Goal: Book appointment/travel/reservation

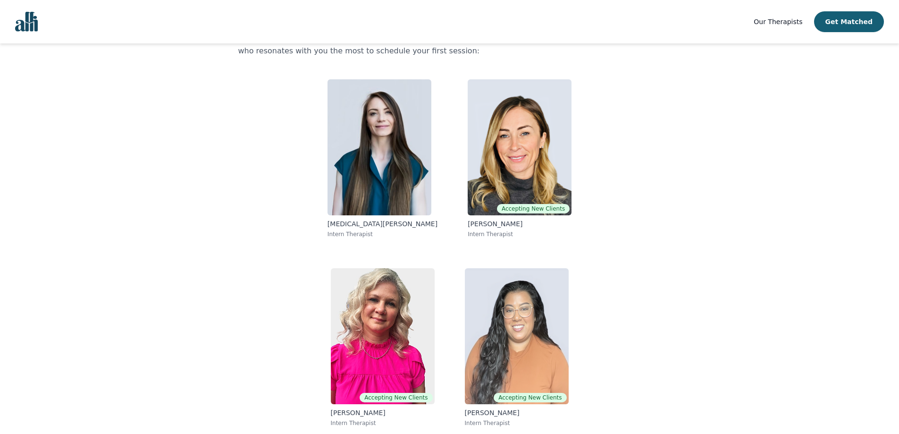
scroll to position [59, 0]
click at [853, 21] on button "Get Matched" at bounding box center [849, 21] width 70 height 21
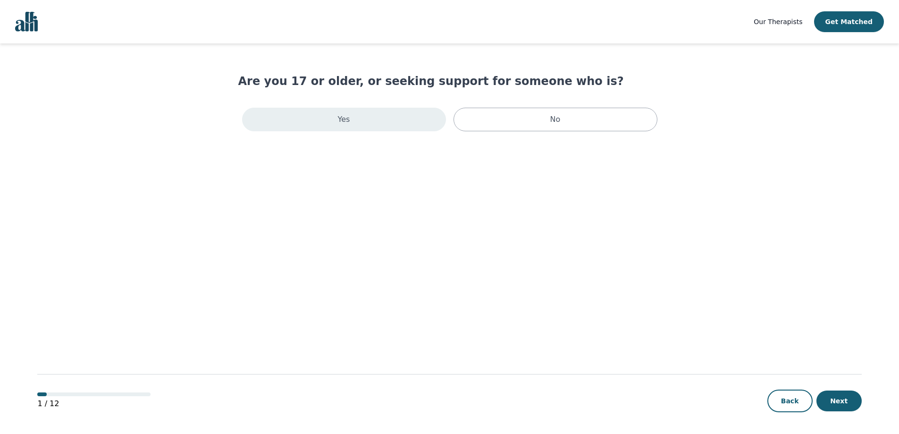
click at [310, 114] on div "Yes" at bounding box center [344, 120] width 204 height 24
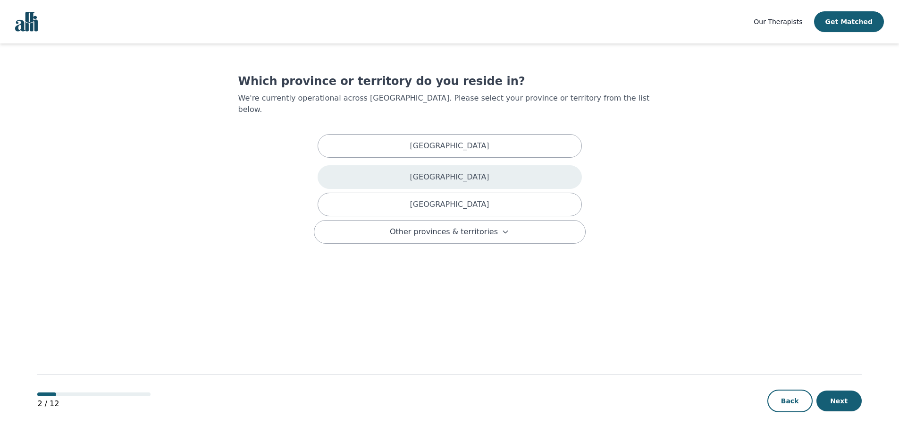
click at [500, 170] on div "[GEOGRAPHIC_DATA]" at bounding box center [450, 177] width 264 height 24
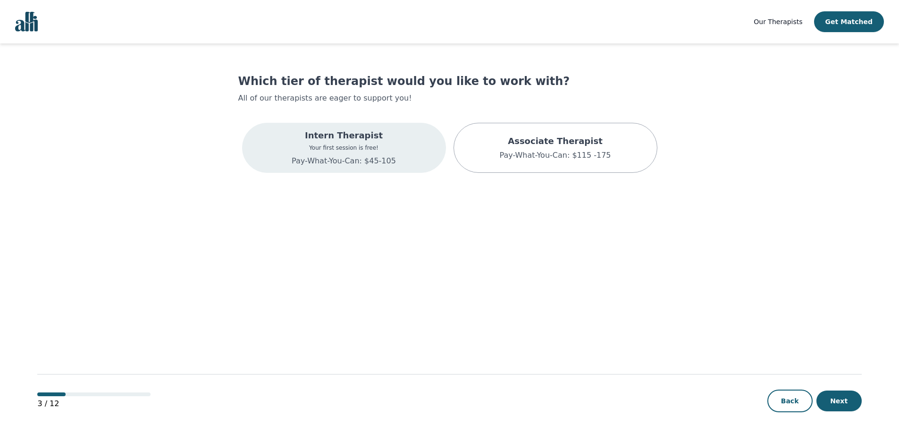
click at [373, 145] on p "Your first session is free!" at bounding box center [344, 148] width 104 height 8
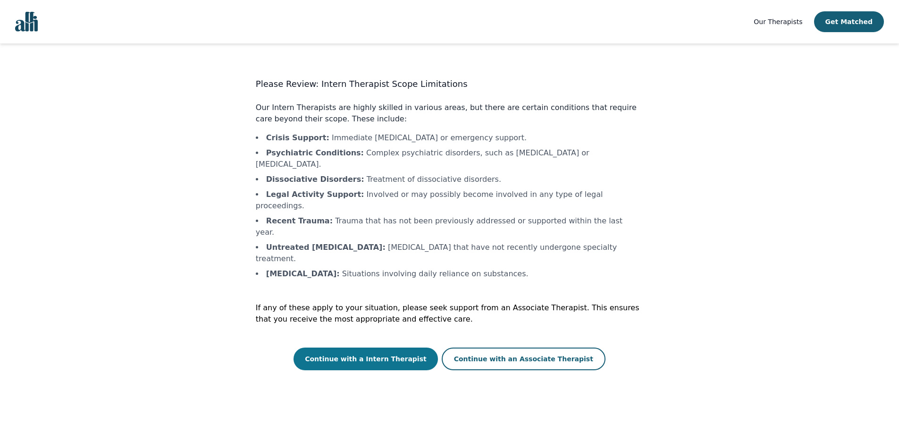
click at [399, 347] on button "Continue with a Intern Therapist" at bounding box center [366, 358] width 144 height 23
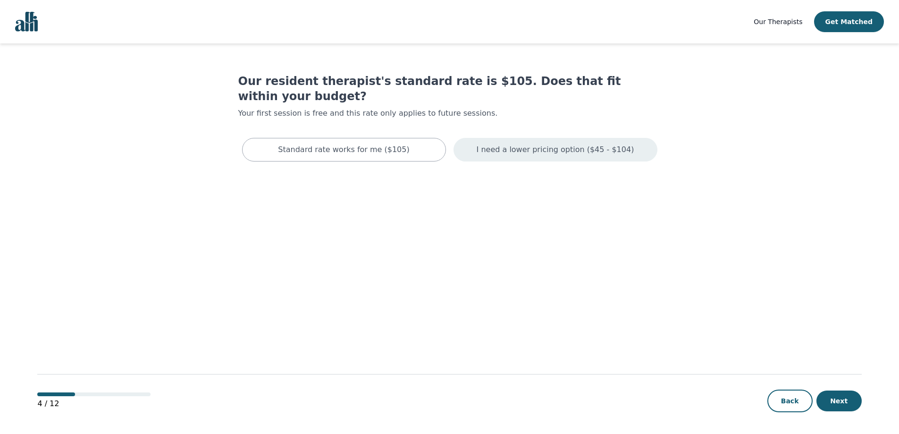
click at [567, 144] on p "I need a lower pricing option ($45 - $104)" at bounding box center [556, 149] width 158 height 11
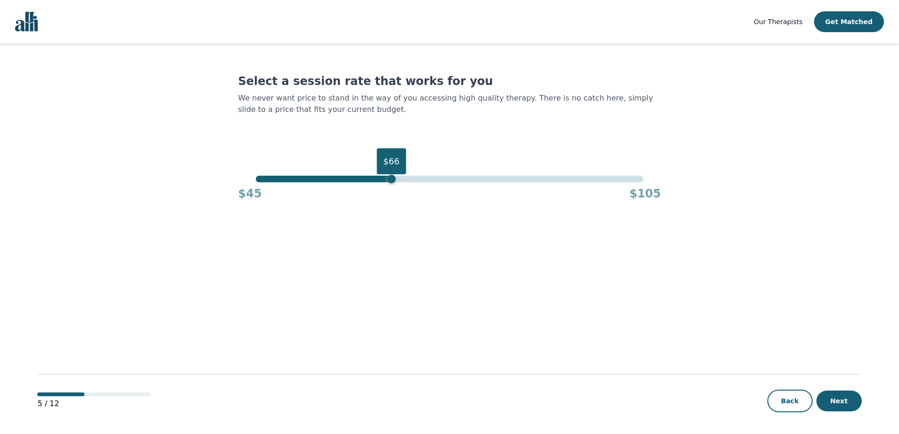
click at [392, 179] on div "$66" at bounding box center [450, 179] width 388 height 7
click at [383, 179] on div "$66" at bounding box center [450, 179] width 388 height 7
click at [833, 397] on button "Next" at bounding box center [839, 400] width 45 height 21
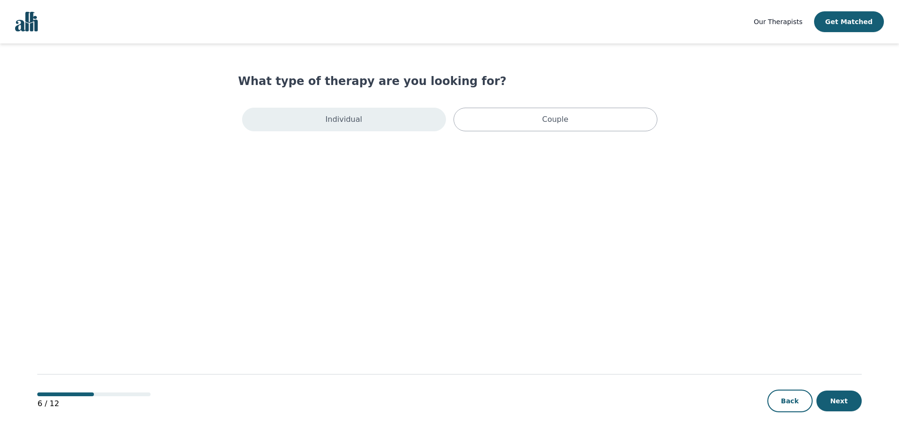
click at [367, 125] on div "Individual" at bounding box center [344, 120] width 204 height 24
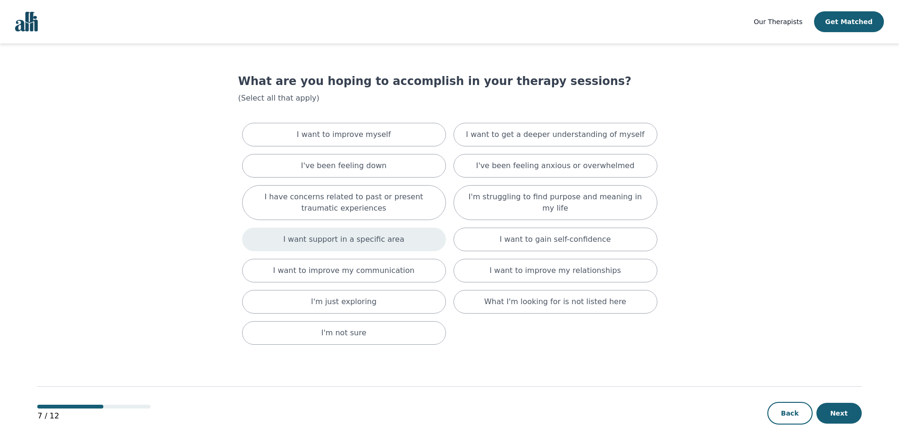
click at [362, 241] on p "I want support in a specific area" at bounding box center [343, 239] width 121 height 11
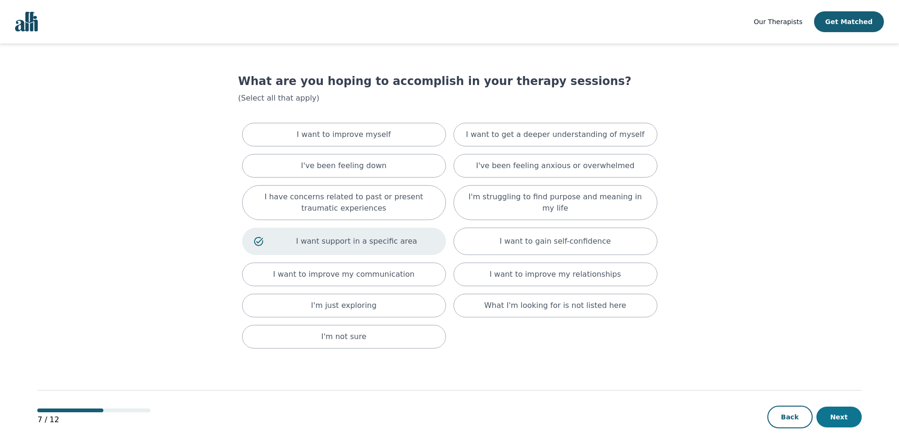
click at [845, 419] on button "Next" at bounding box center [839, 416] width 45 height 21
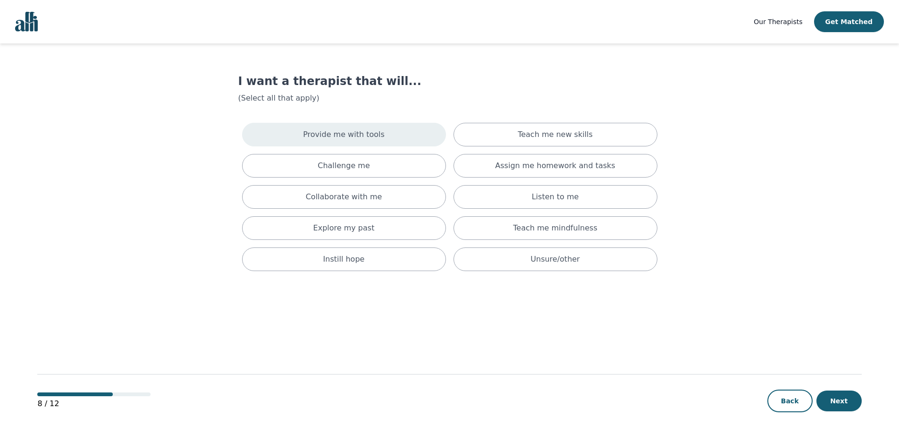
click at [383, 138] on div "Provide me with tools" at bounding box center [344, 135] width 204 height 24
click at [835, 399] on button "Next" at bounding box center [839, 400] width 45 height 21
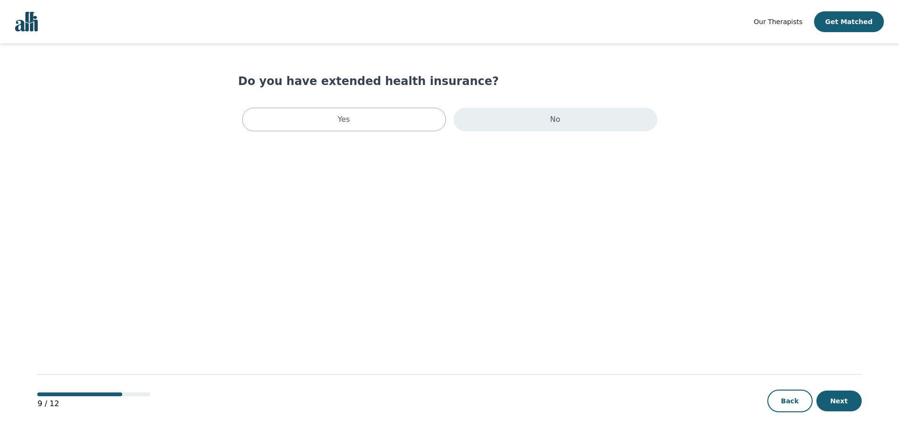
drag, startPoint x: 499, startPoint y: 122, endPoint x: 512, endPoint y: 122, distance: 12.7
click at [499, 122] on div "No" at bounding box center [556, 120] width 204 height 24
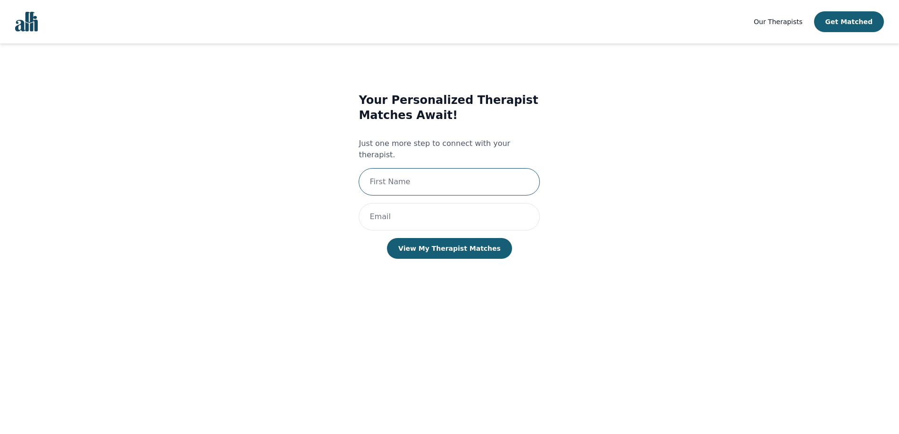
click at [439, 168] on input "text" at bounding box center [449, 181] width 181 height 27
type input "[PERSON_NAME]"
click at [426, 207] on input "email" at bounding box center [449, 216] width 181 height 27
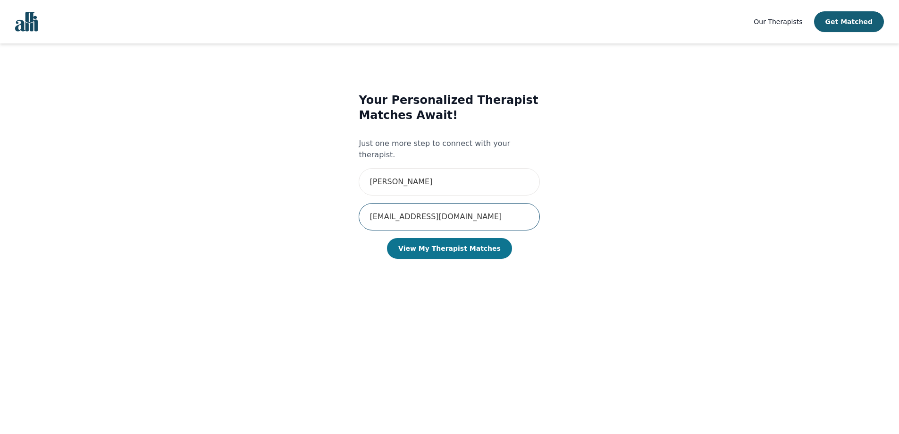
type input "[EMAIL_ADDRESS][DOMAIN_NAME]"
click at [445, 238] on button "View My Therapist Matches" at bounding box center [449, 248] width 125 height 21
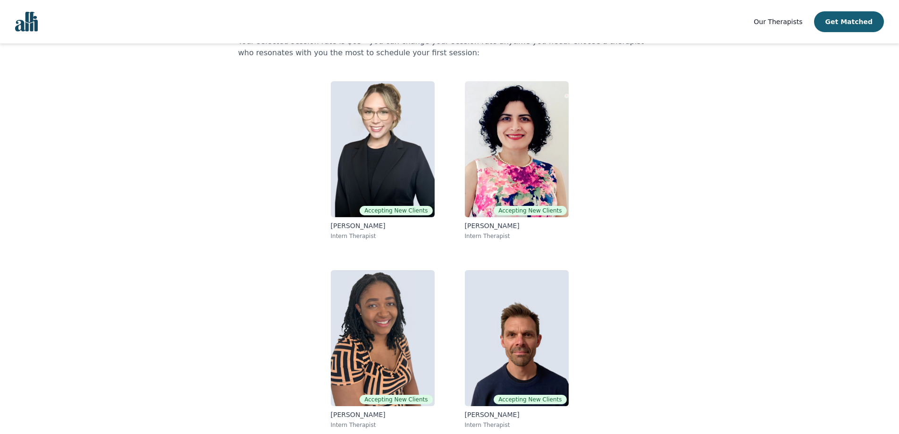
scroll to position [59, 0]
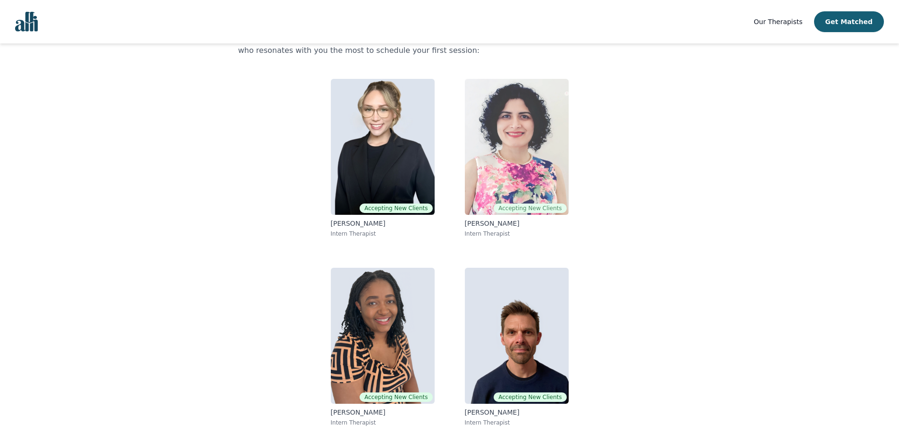
click at [523, 143] on img at bounding box center [517, 147] width 104 height 136
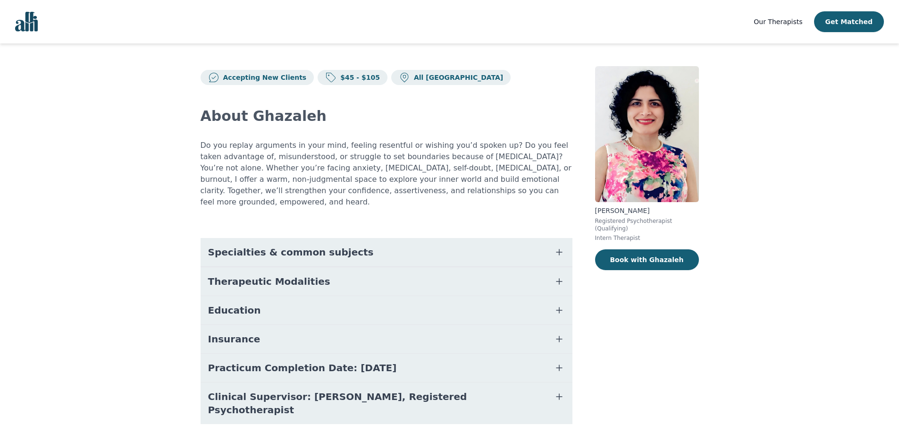
click at [559, 249] on icon "button" at bounding box center [560, 252] width 6 height 6
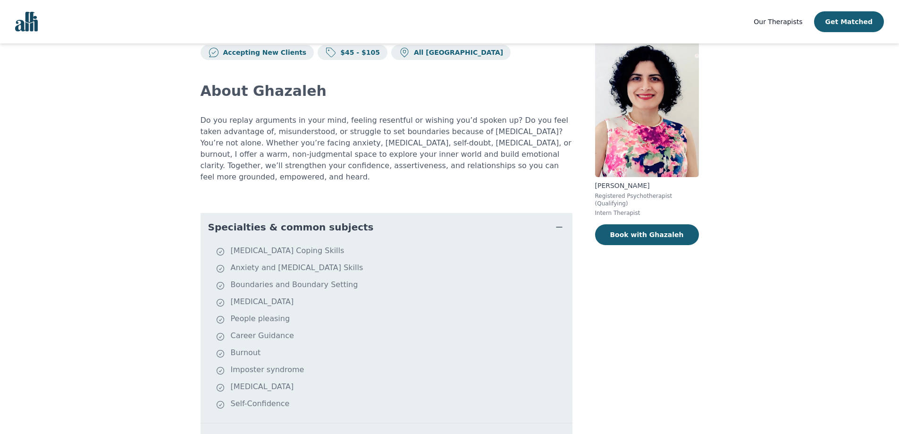
scroll to position [142, 0]
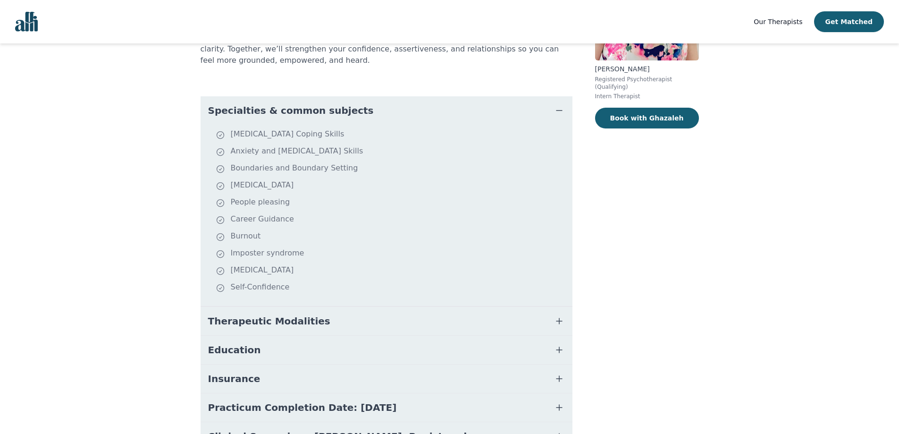
click at [559, 318] on icon "button" at bounding box center [560, 321] width 6 height 6
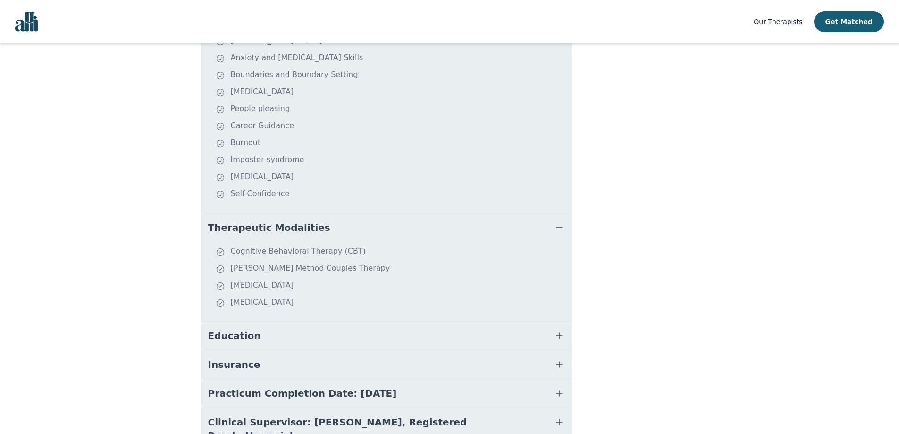
scroll to position [236, 0]
click at [559, 329] on icon "button" at bounding box center [559, 334] width 11 height 11
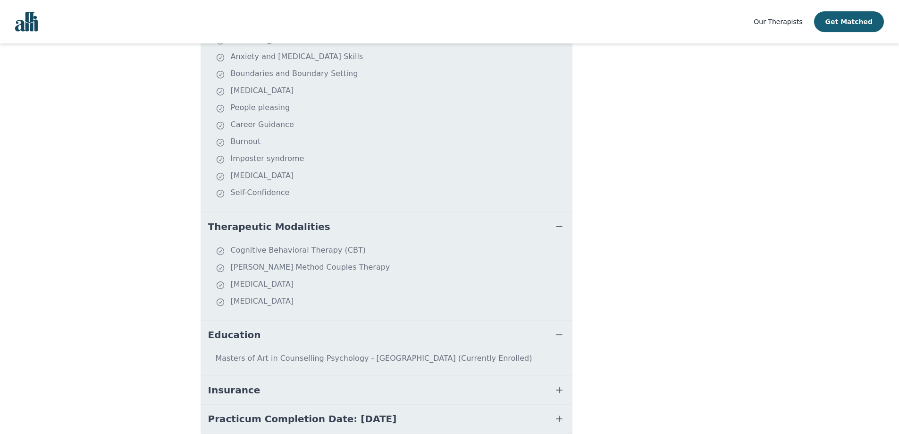
click at [562, 384] on icon "button" at bounding box center [559, 389] width 11 height 11
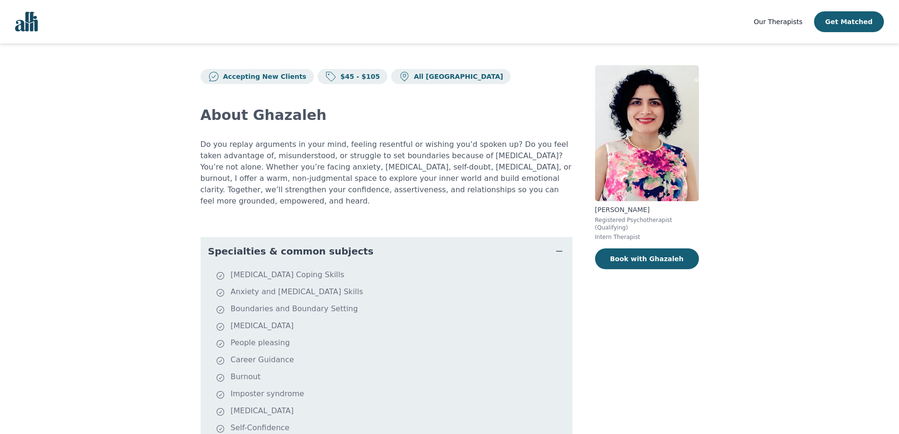
scroll to position [0, 0]
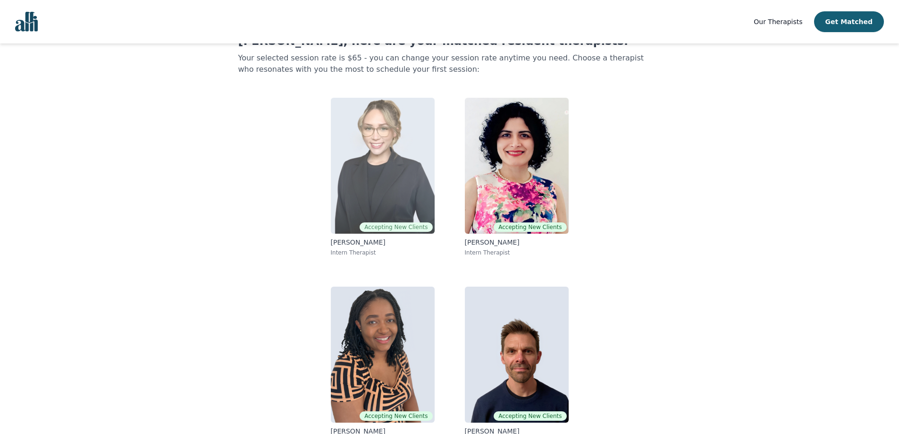
click at [398, 182] on img at bounding box center [383, 166] width 104 height 136
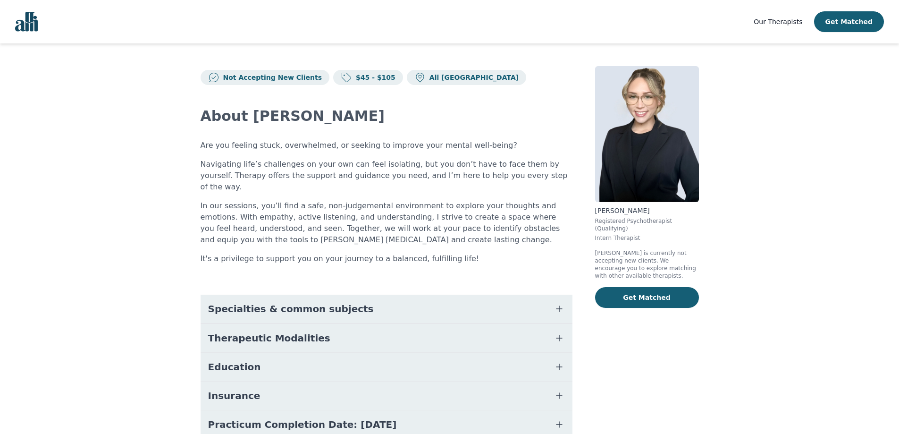
click at [563, 303] on icon "button" at bounding box center [559, 308] width 11 height 11
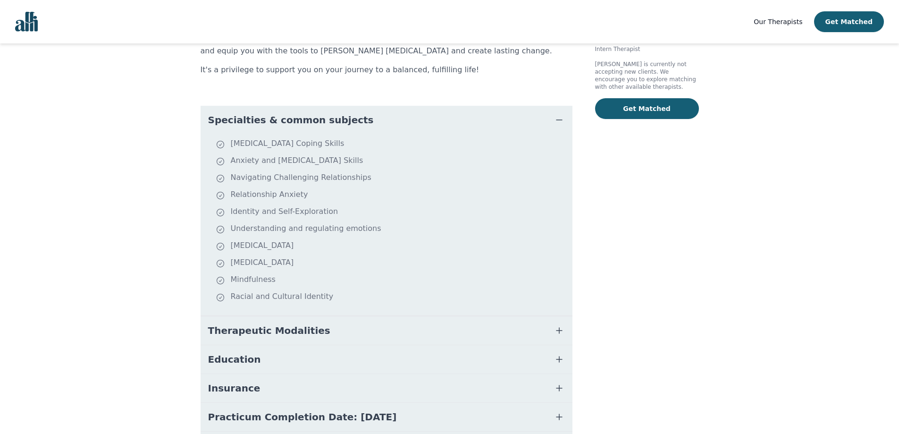
scroll to position [236, 0]
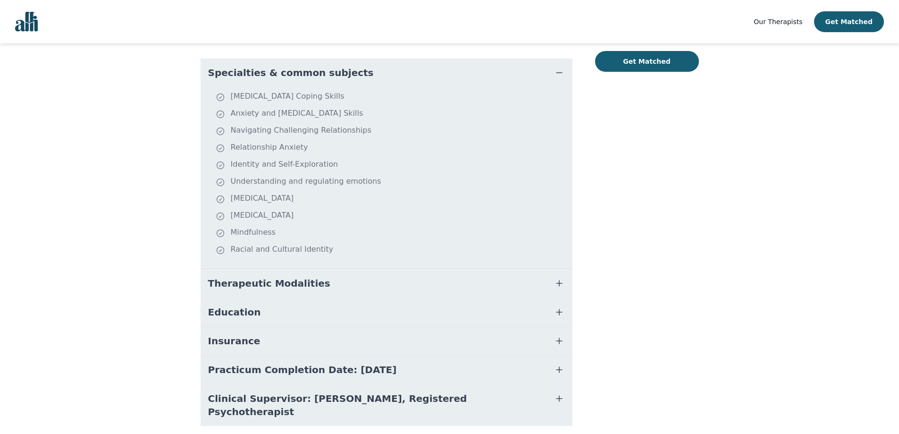
click at [561, 278] on icon "button" at bounding box center [559, 283] width 11 height 11
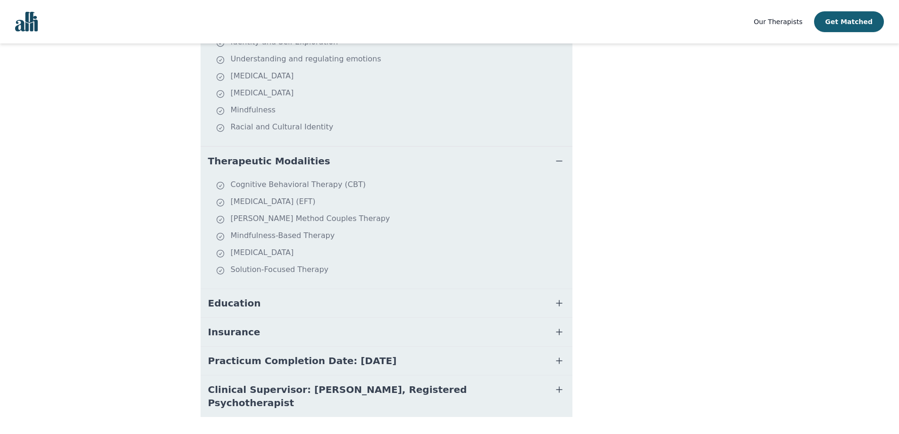
scroll to position [362, 0]
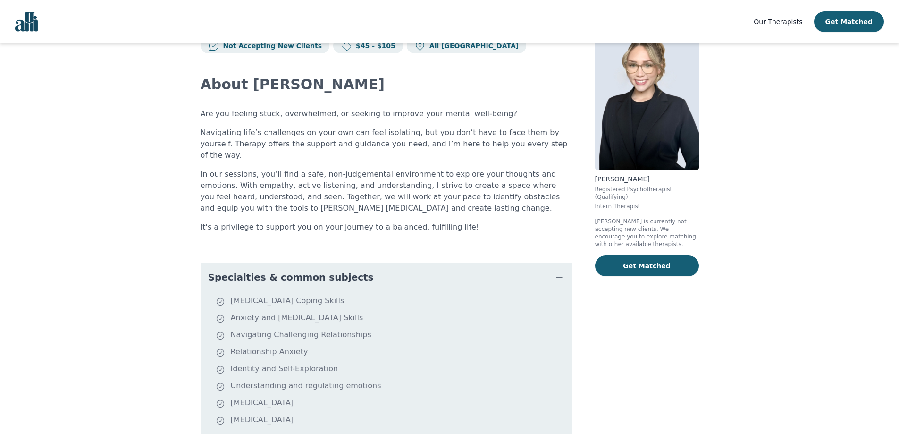
scroll to position [40, 0]
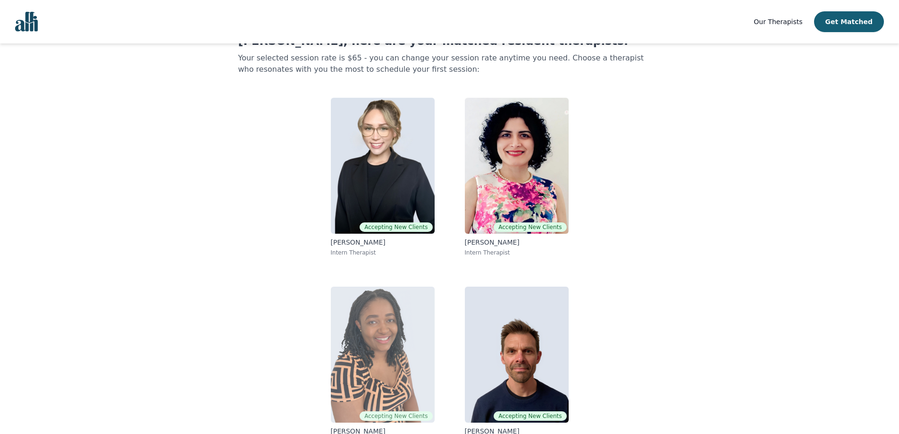
click at [363, 365] on img at bounding box center [383, 355] width 104 height 136
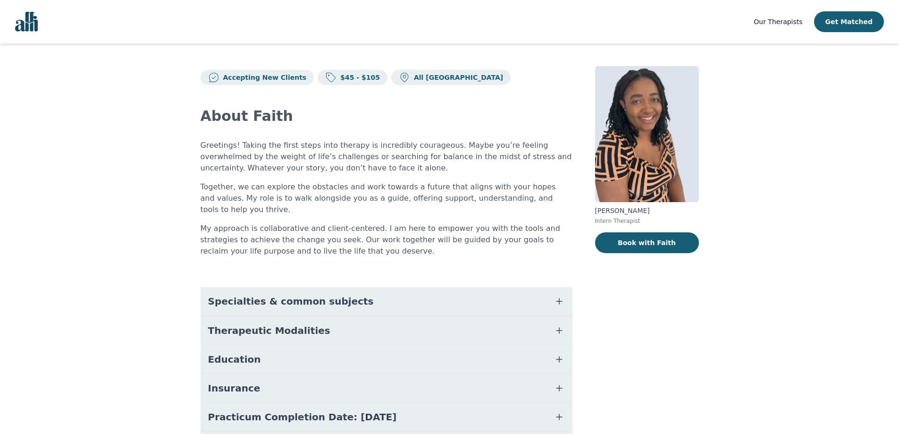
click at [563, 296] on icon "button" at bounding box center [559, 301] width 11 height 11
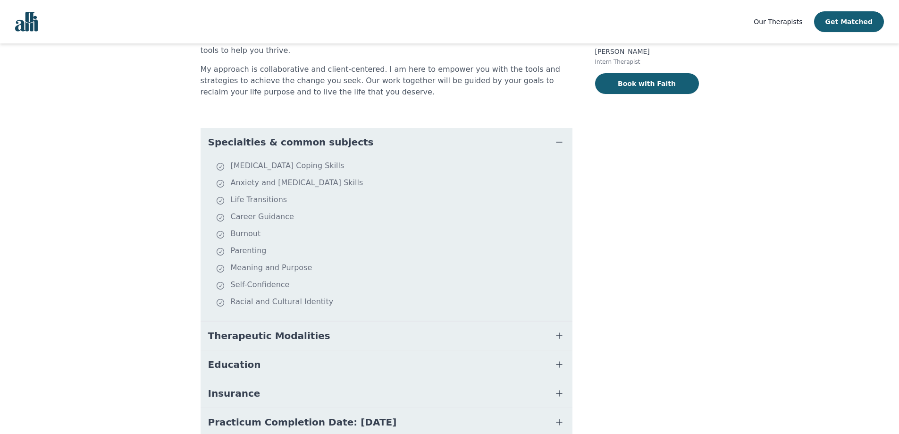
scroll to position [189, 0]
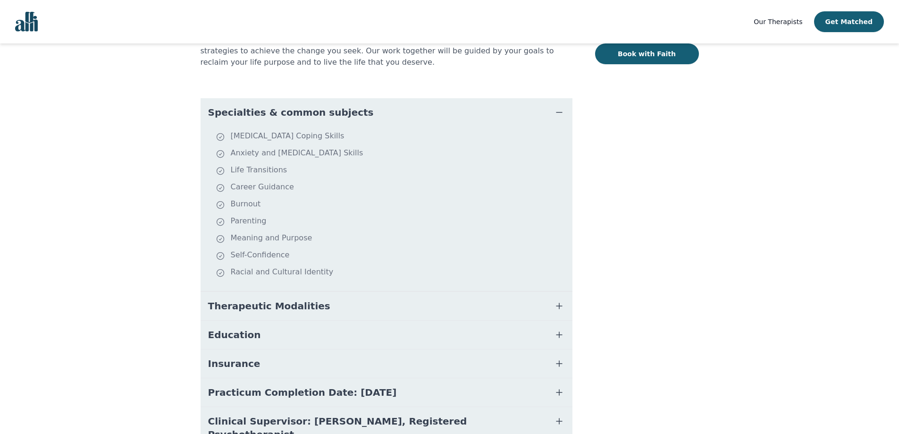
click at [557, 300] on icon "button" at bounding box center [559, 305] width 11 height 11
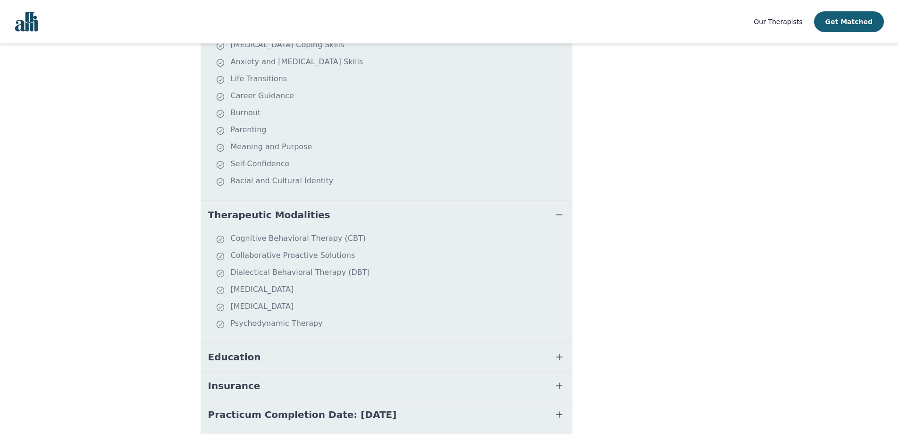
scroll to position [338, 0]
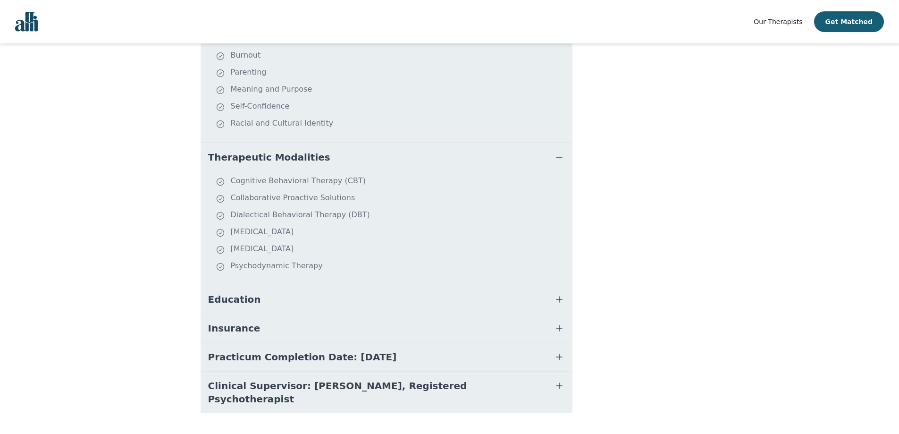
scroll to position [40, 0]
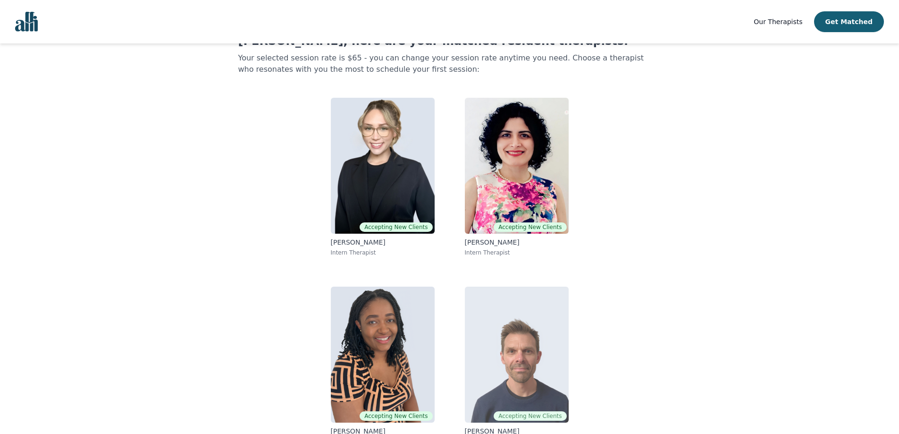
click at [494, 335] on img at bounding box center [517, 355] width 104 height 136
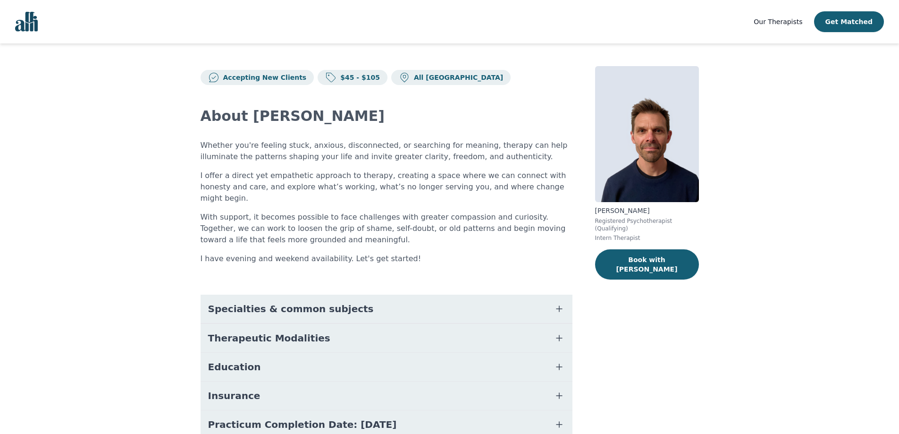
click at [561, 303] on icon "button" at bounding box center [559, 308] width 11 height 11
